Goal: Find specific page/section: Find specific page/section

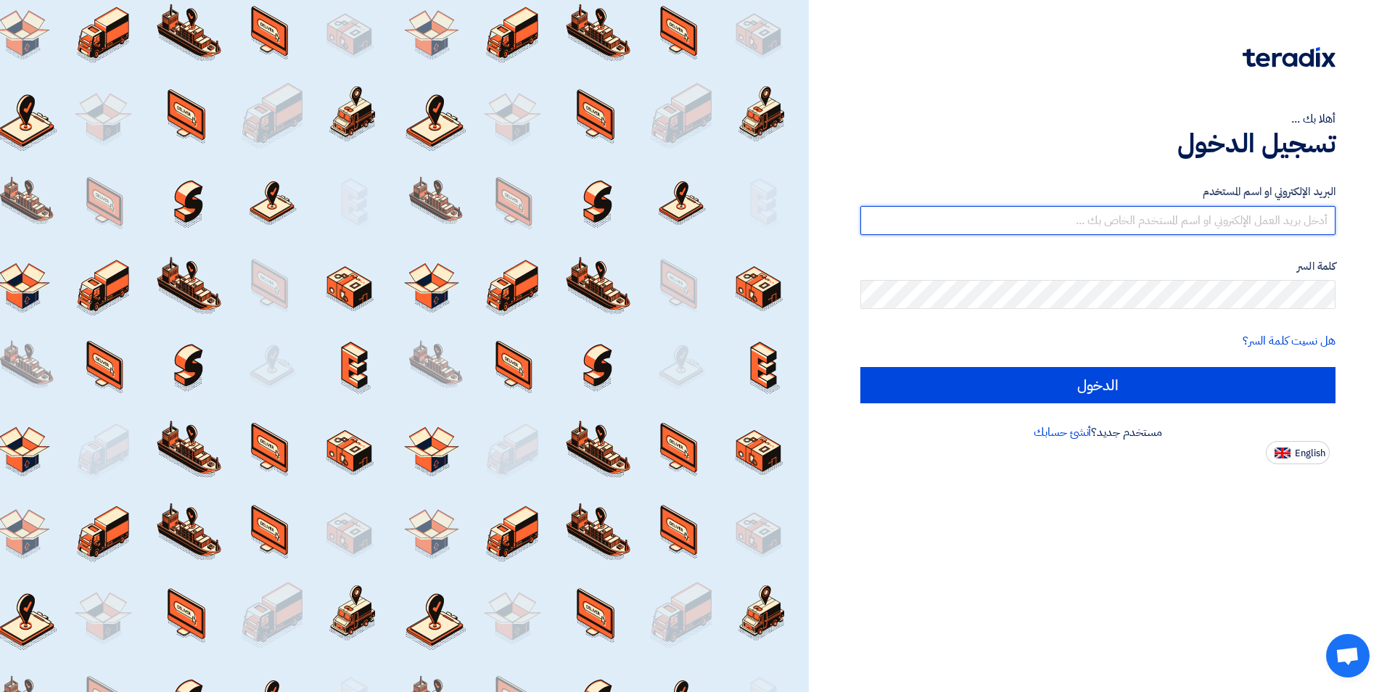
type input "mohamed.saudi@eaec.com.eg"
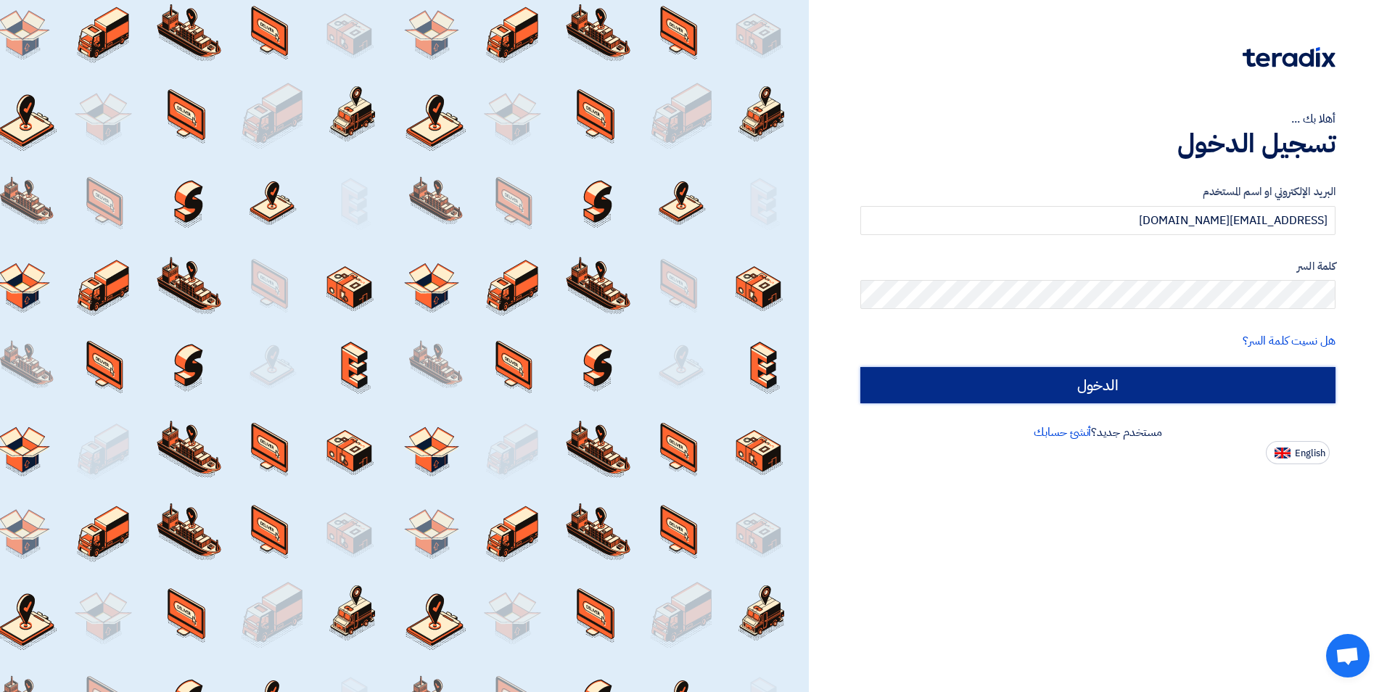
click at [1194, 382] on input "الدخول" at bounding box center [1097, 385] width 475 height 36
type input "Sign in"
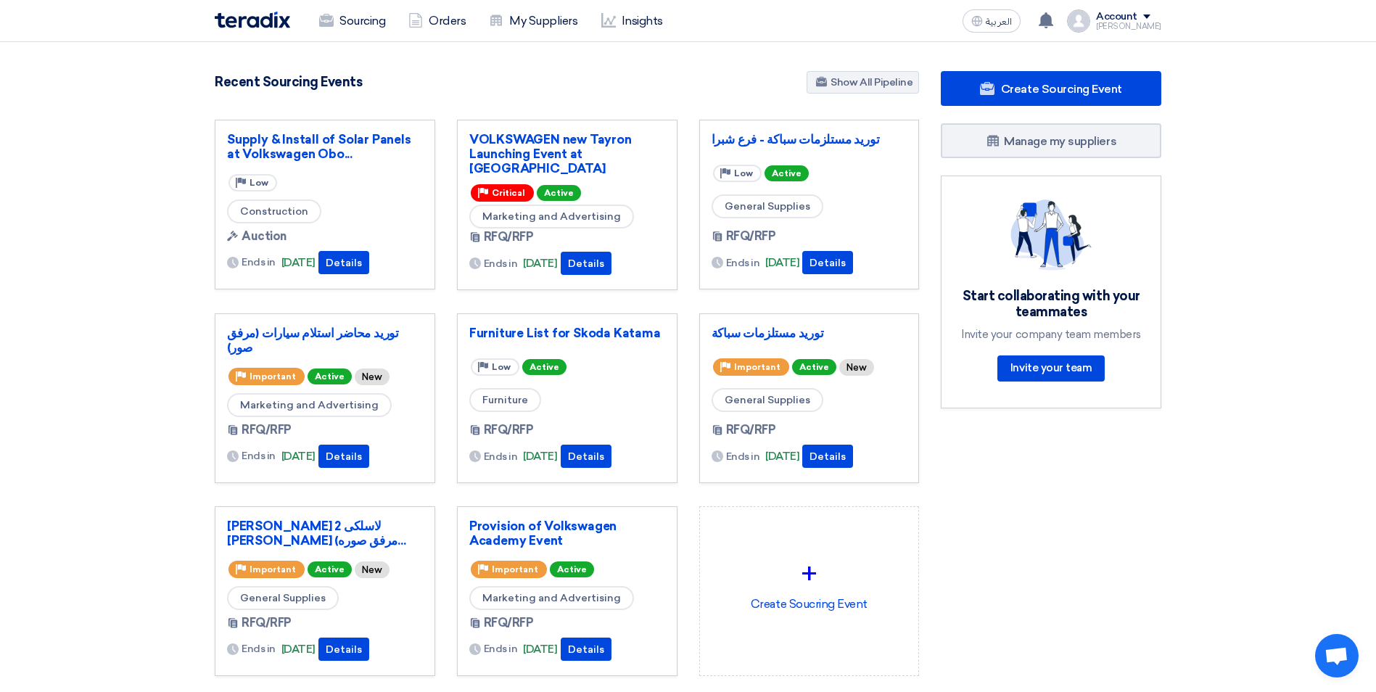
click at [354, 22] on link "Sourcing" at bounding box center [352, 21] width 89 height 32
